Goal: Transaction & Acquisition: Purchase product/service

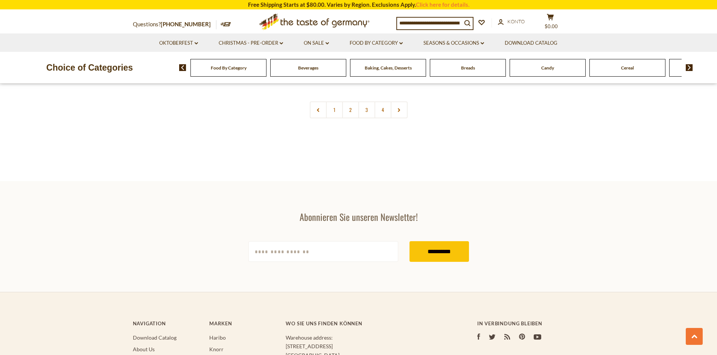
scroll to position [1768, 0]
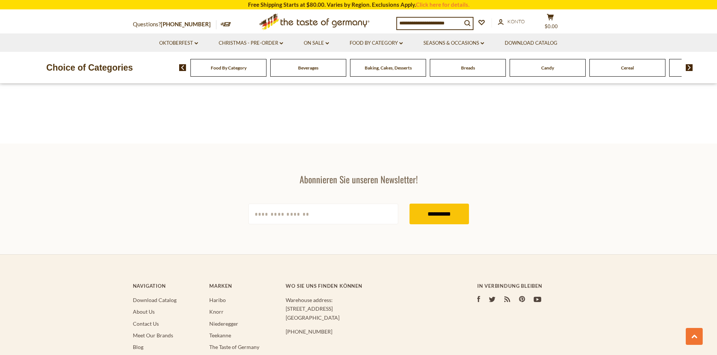
click at [395, 81] on link at bounding box center [398, 72] width 17 height 17
click at [399, 75] on use at bounding box center [399, 73] width 2 height 4
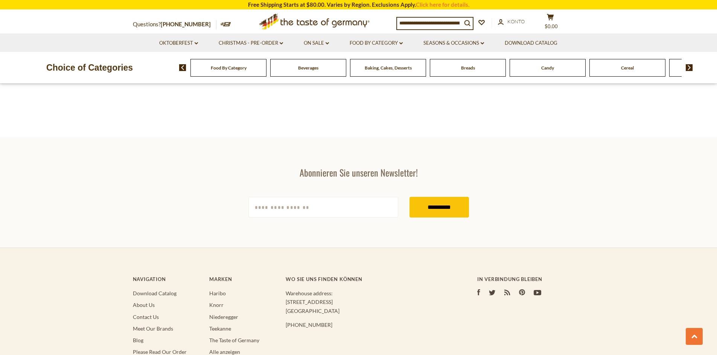
scroll to position [1843, 0]
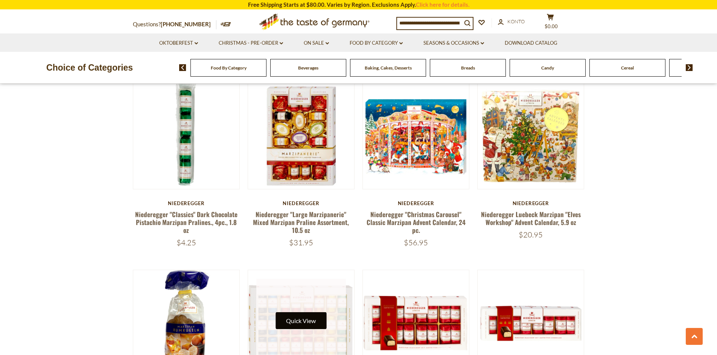
scroll to position [978, 0]
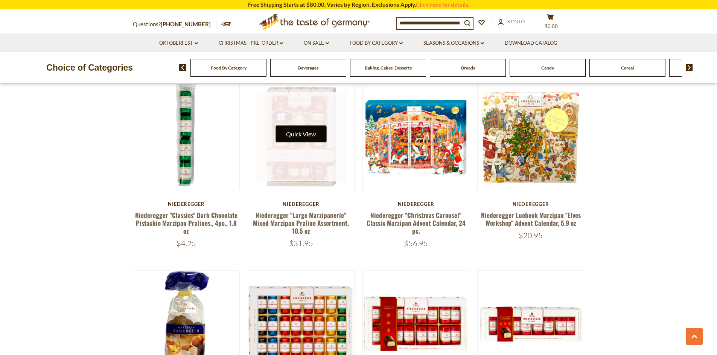
click at [303, 143] on button "Quick View" at bounding box center [300, 134] width 51 height 17
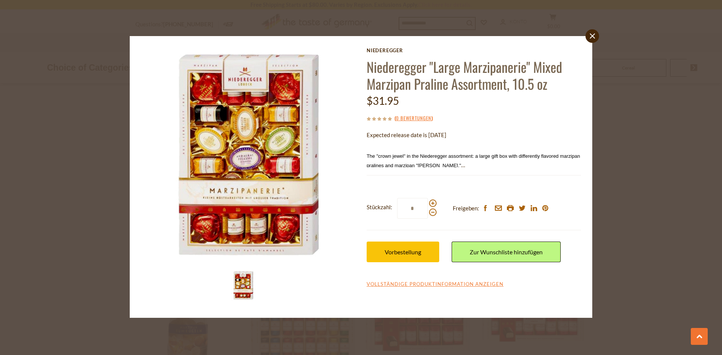
click at [590, 36] on icon "close" at bounding box center [593, 36] width 6 height 6
